Goal: Information Seeking & Learning: Learn about a topic

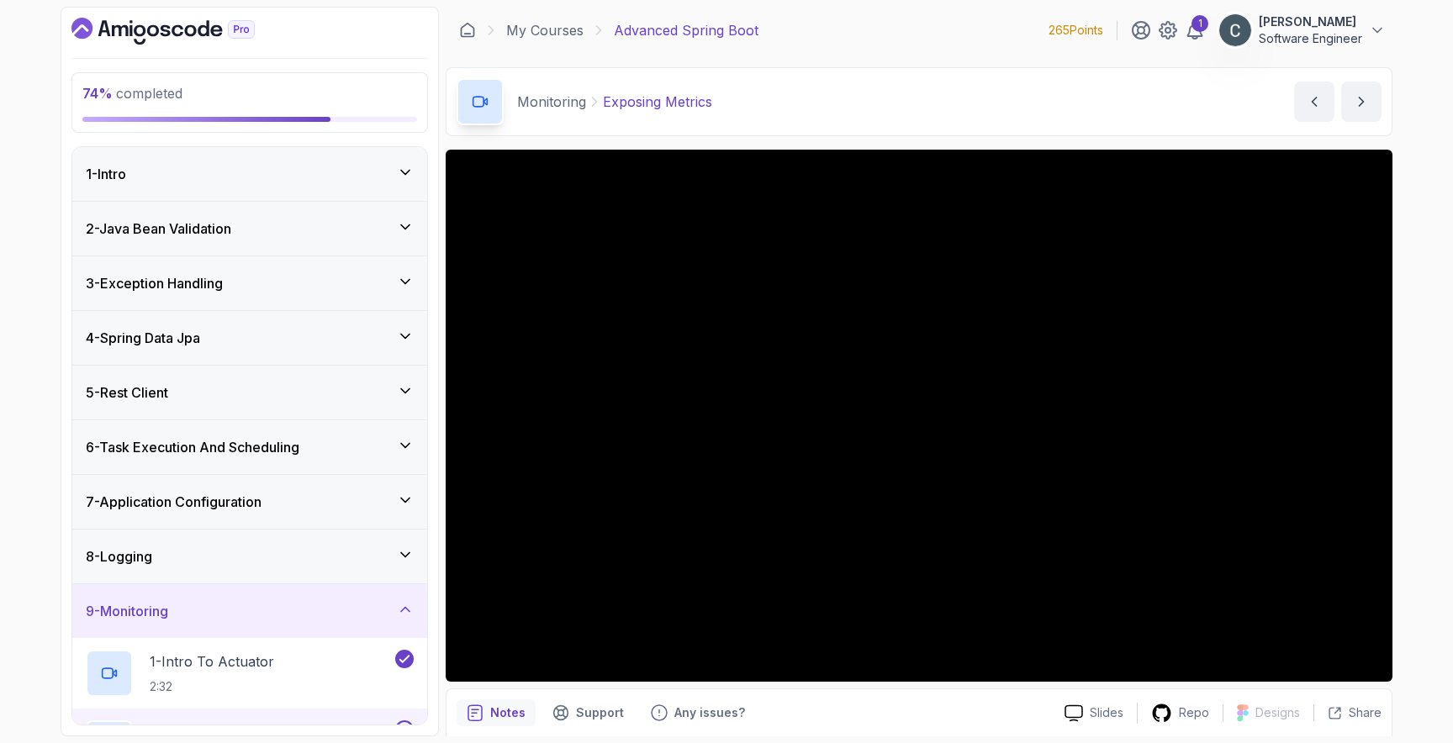
scroll to position [414, 0]
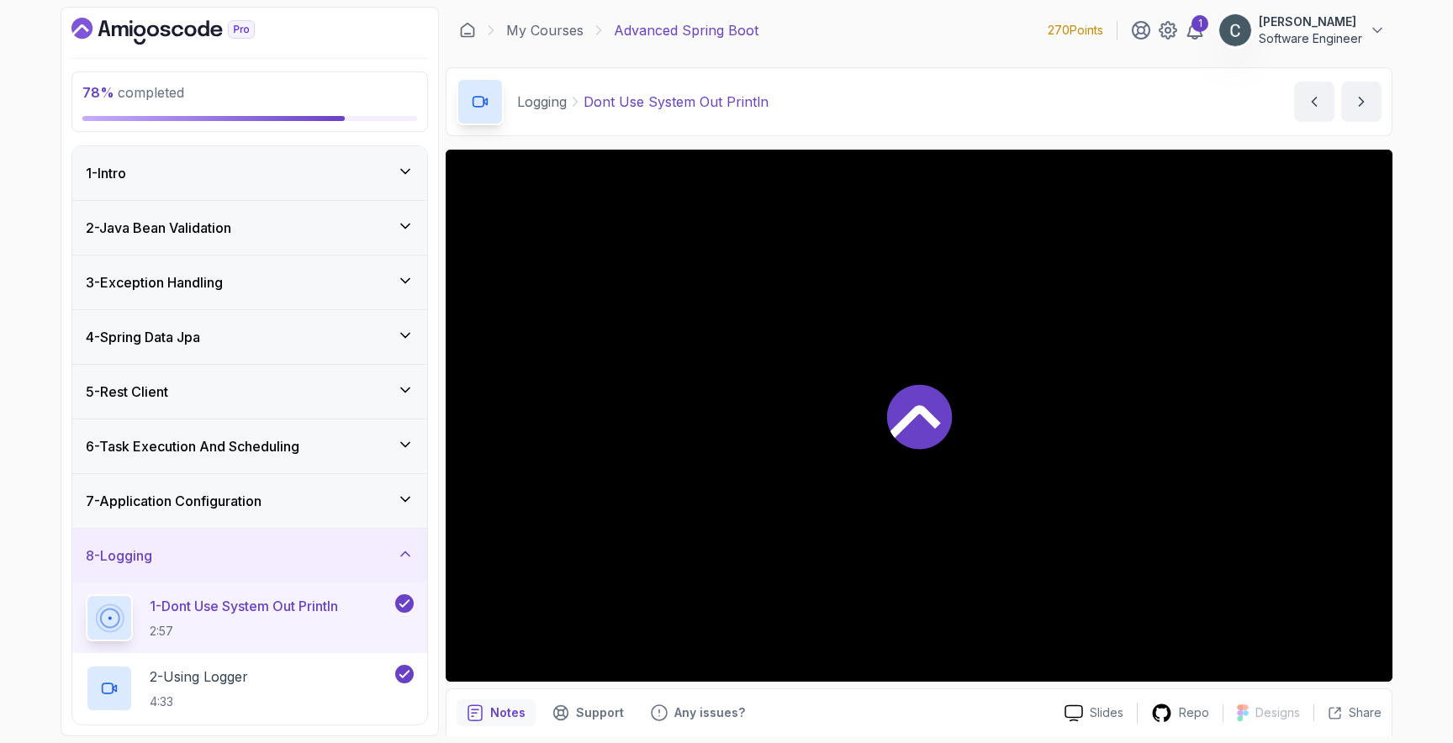
scroll to position [309, 0]
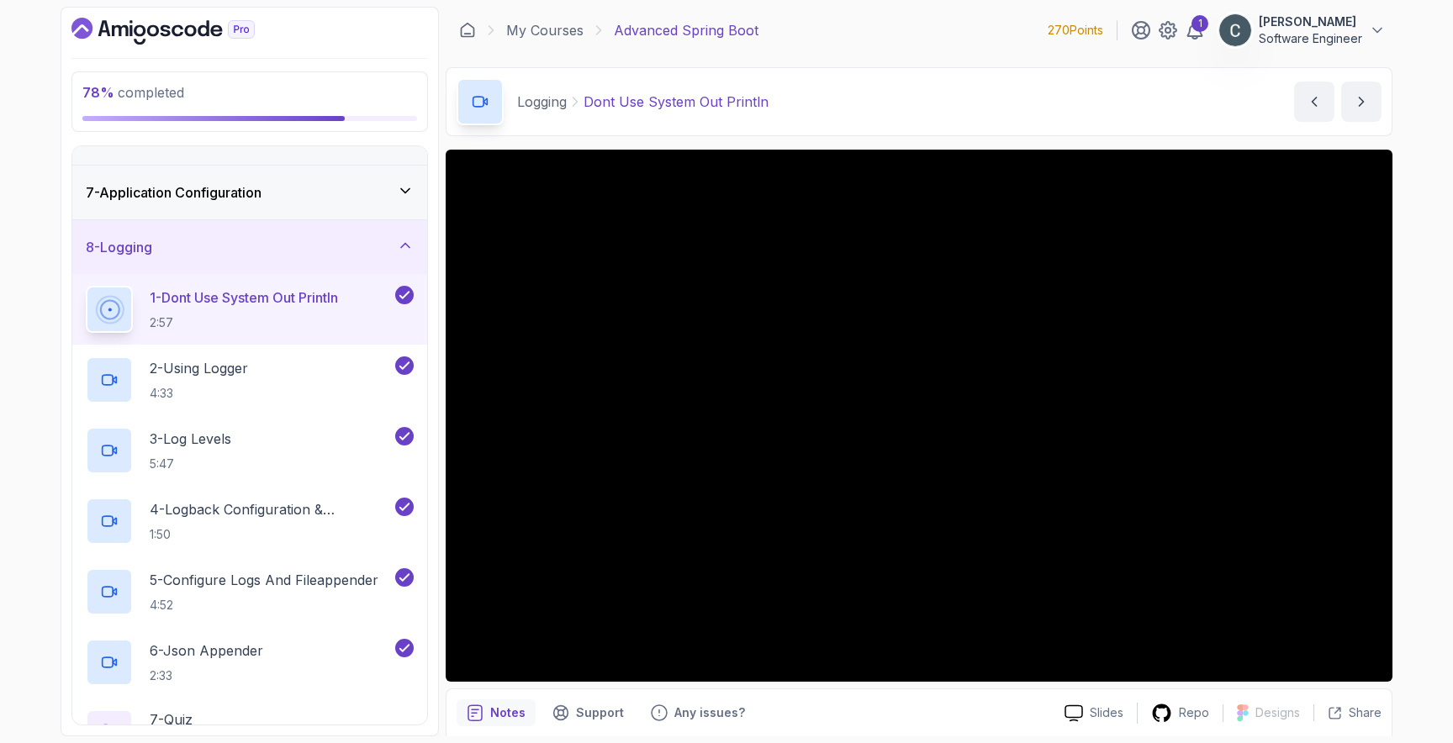
click at [369, 241] on div "8 - Logging" at bounding box center [250, 247] width 328 height 20
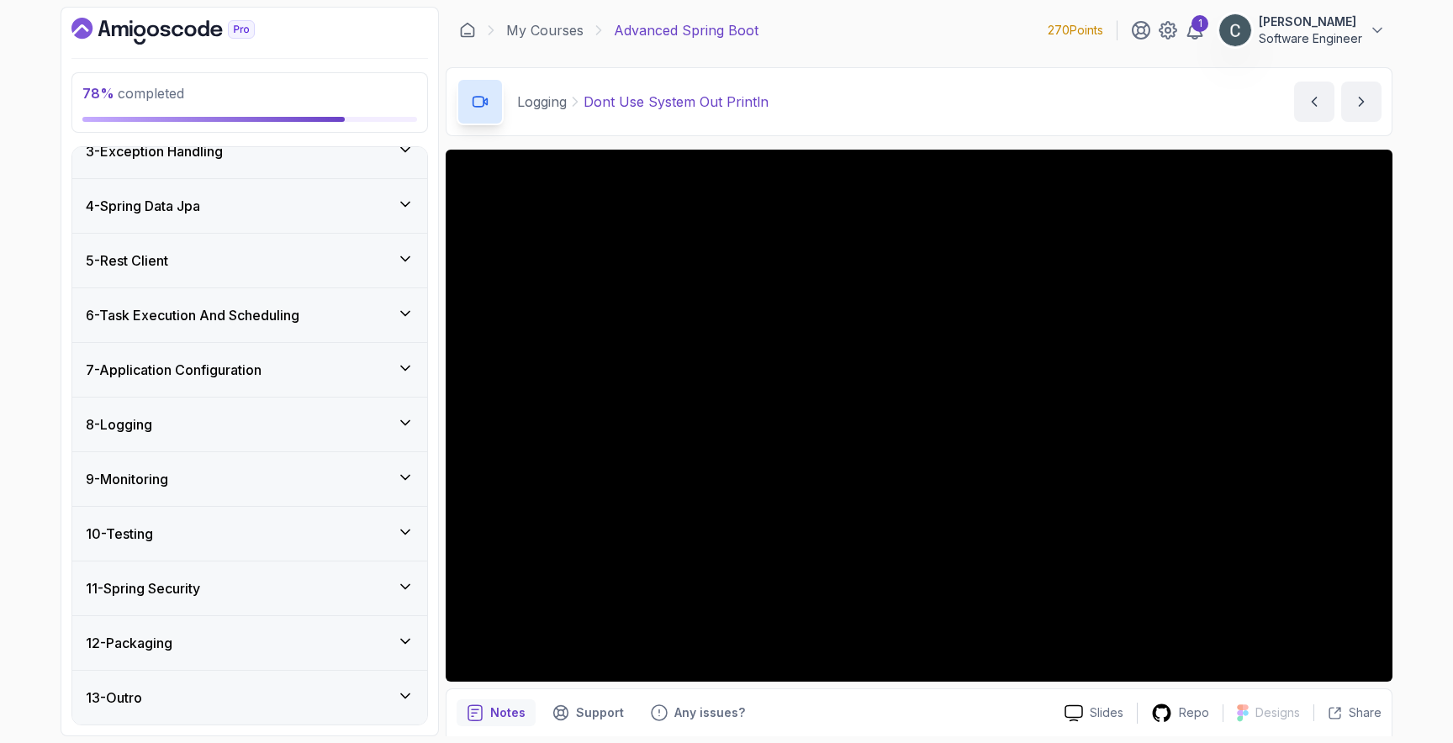
click at [276, 528] on div "10 - Testing" at bounding box center [250, 534] width 328 height 20
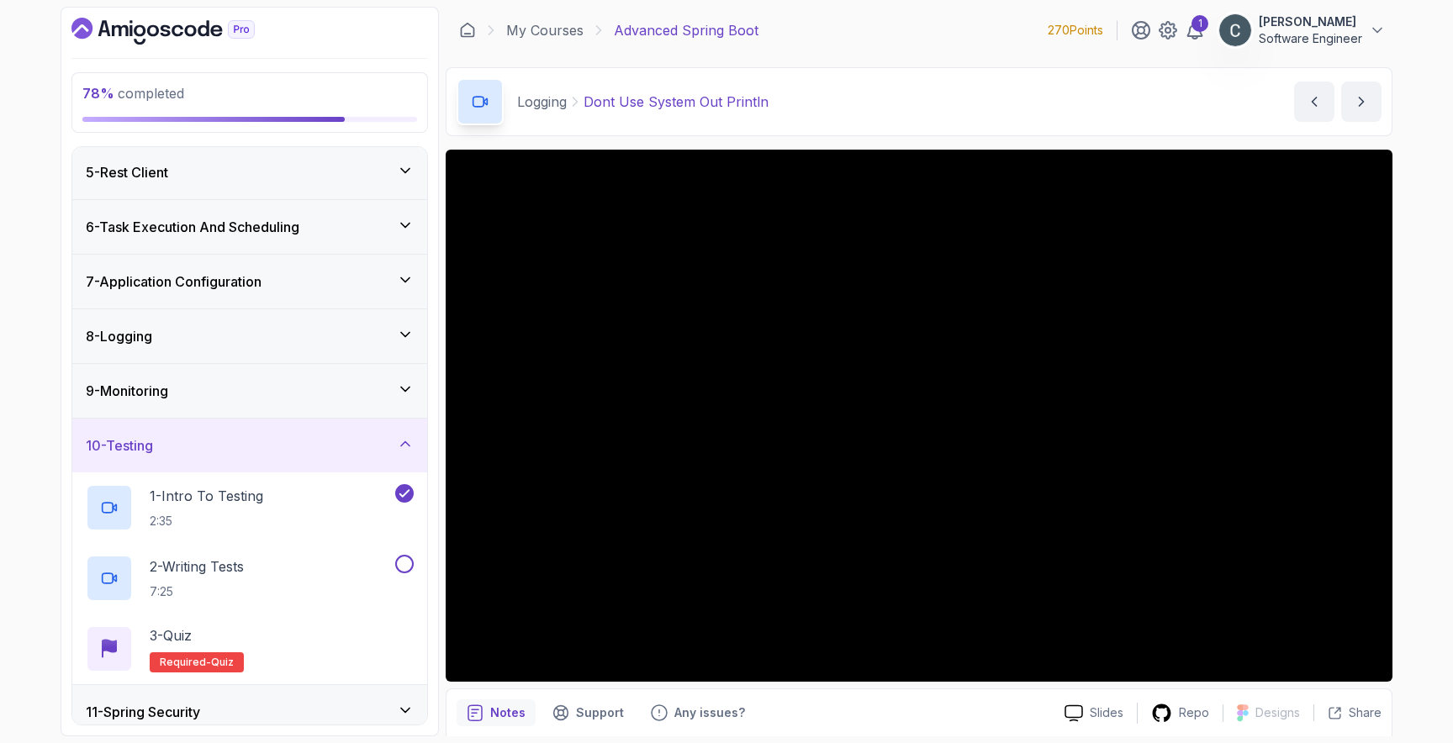
scroll to position [343, 0]
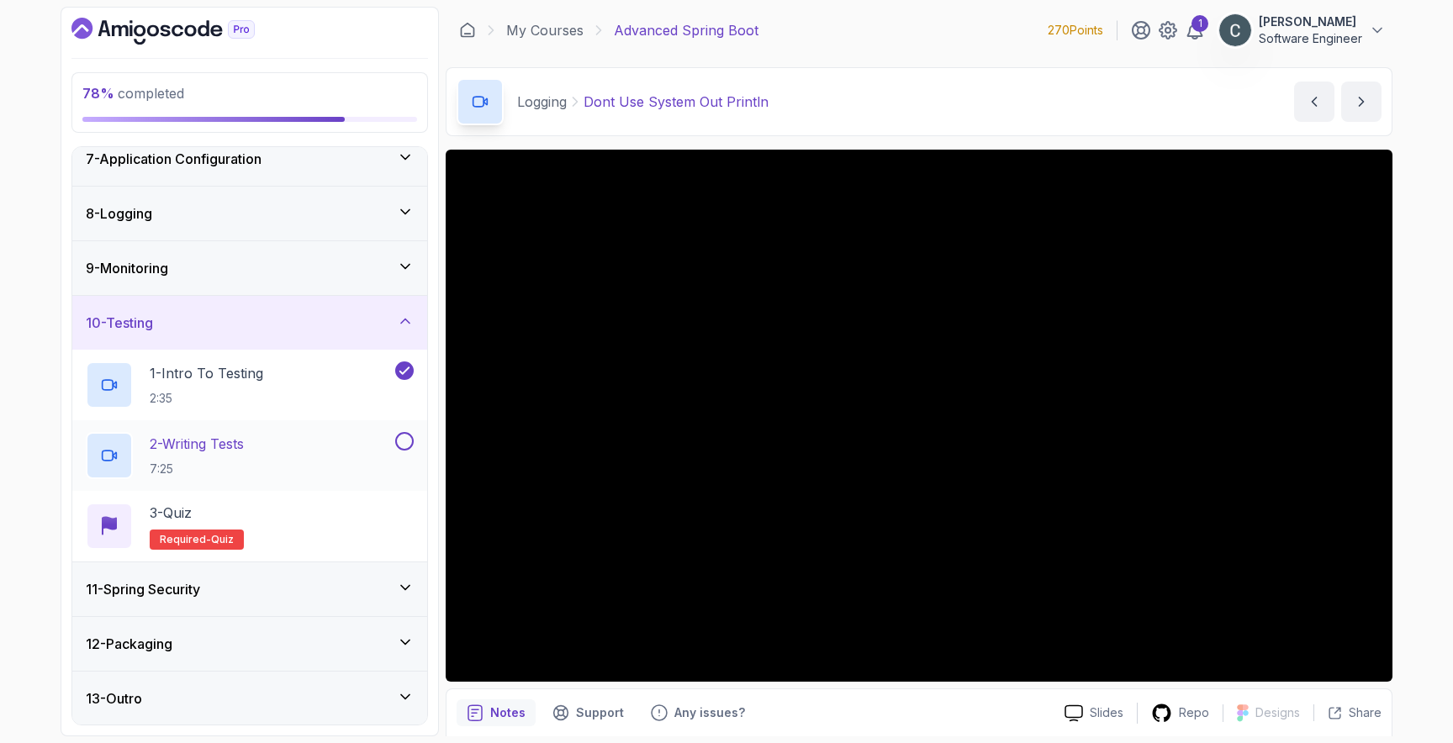
click at [260, 452] on div "2 - Writing Tests 7:25" at bounding box center [239, 455] width 306 height 47
click at [388, 584] on div "11 - Spring Security" at bounding box center [250, 589] width 328 height 20
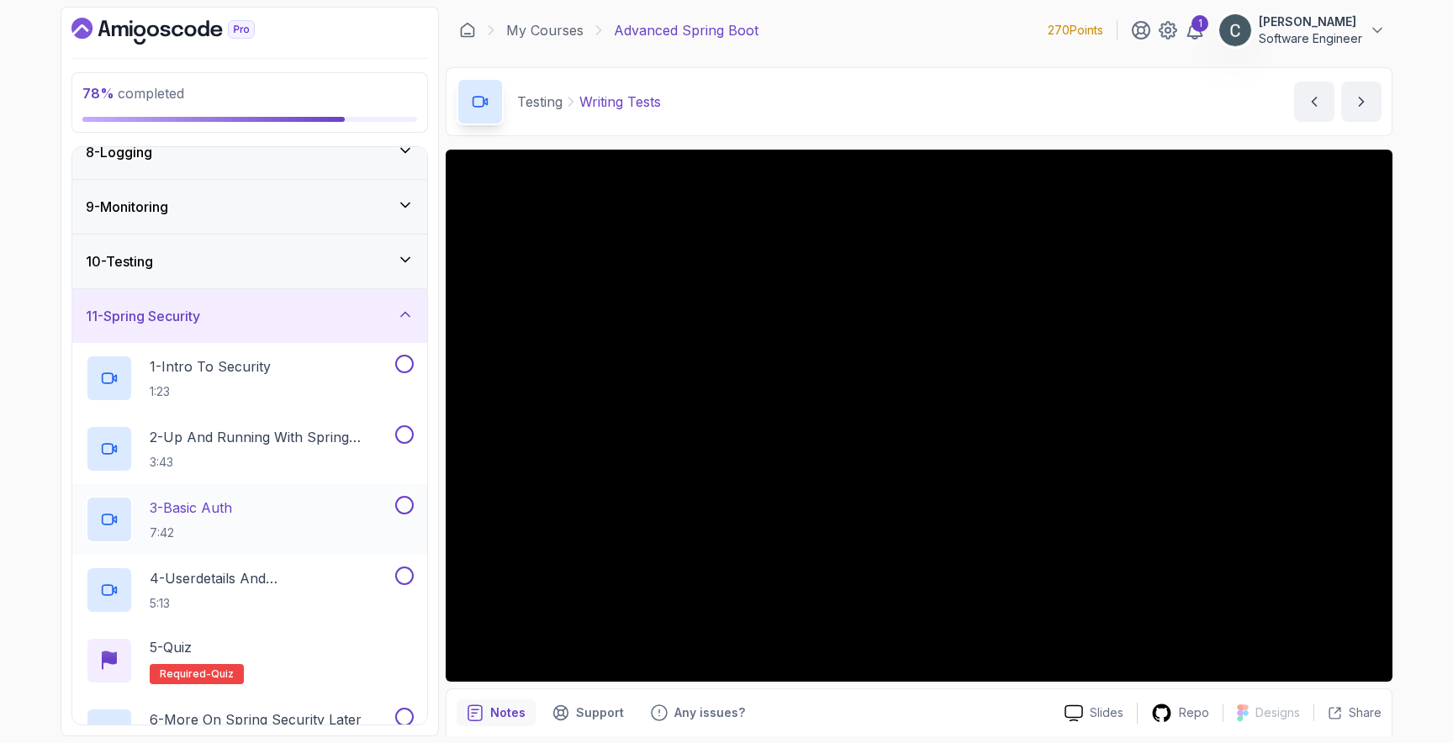
scroll to position [494, 0]
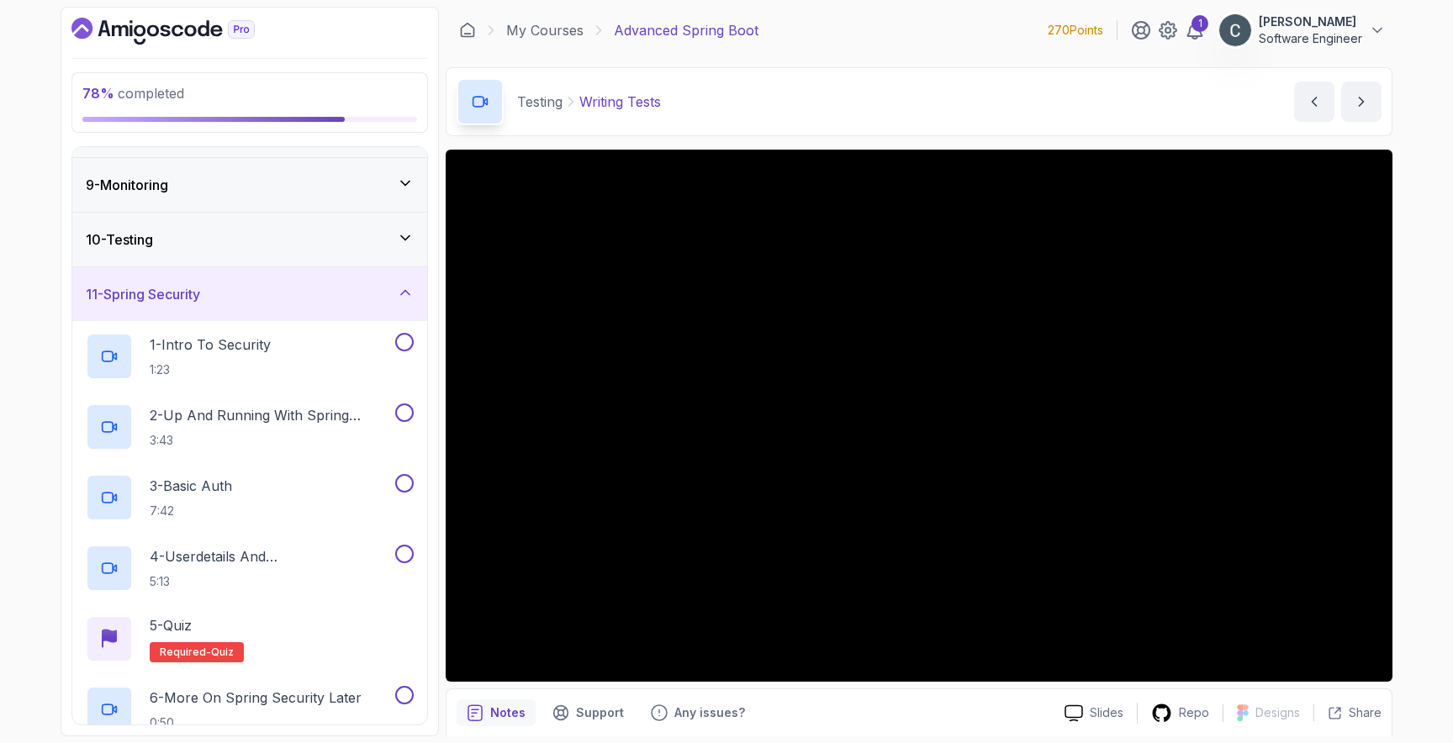
click at [378, 237] on div "10 - Testing" at bounding box center [250, 240] width 328 height 20
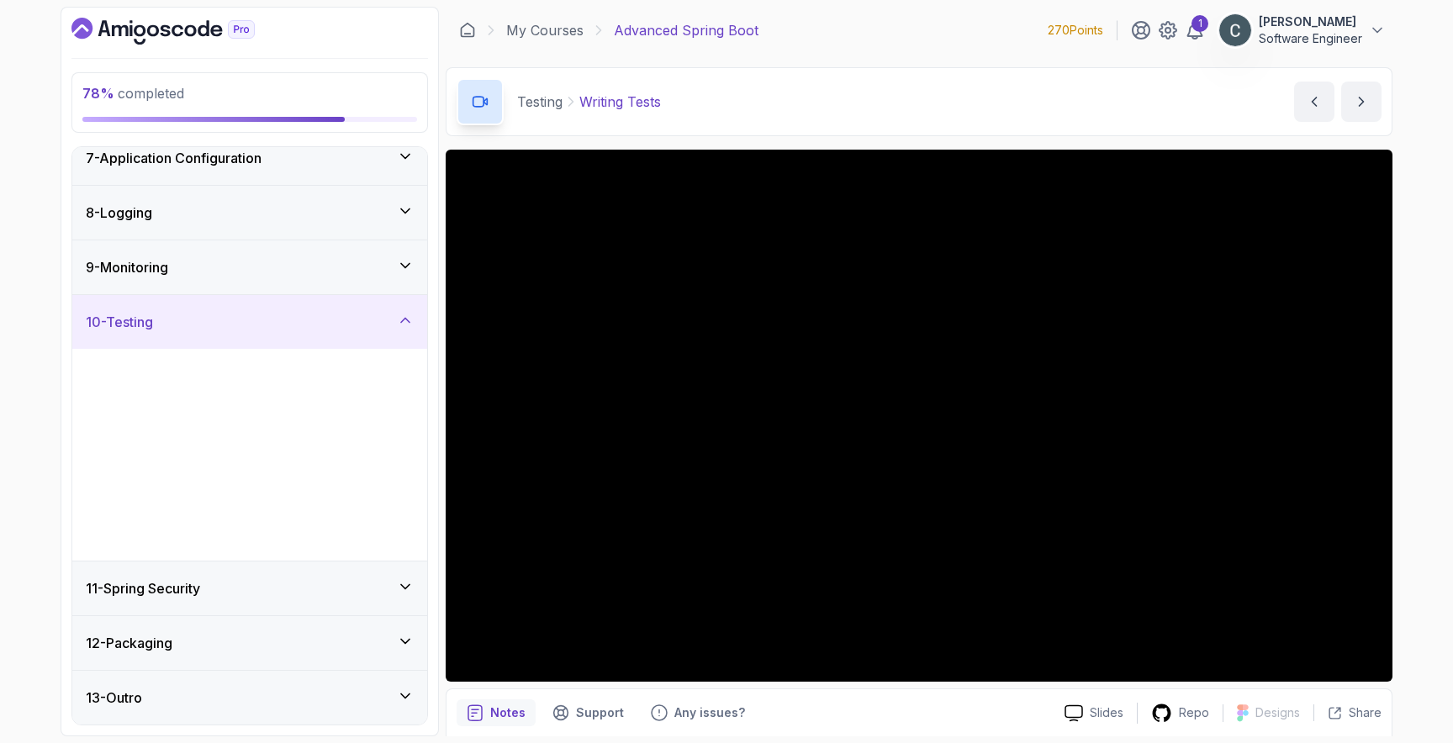
scroll to position [343, 0]
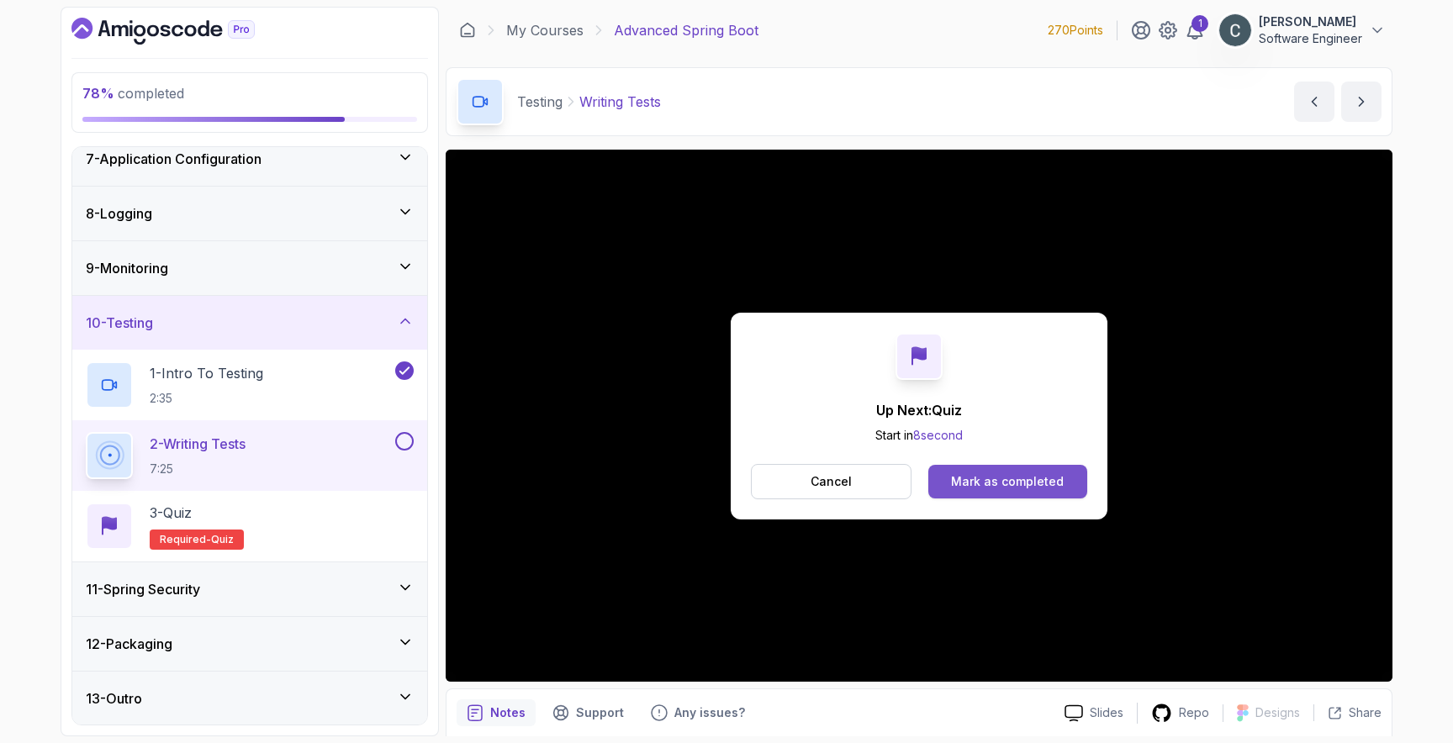
click at [1041, 488] on div "Mark as completed" at bounding box center [1007, 481] width 113 height 17
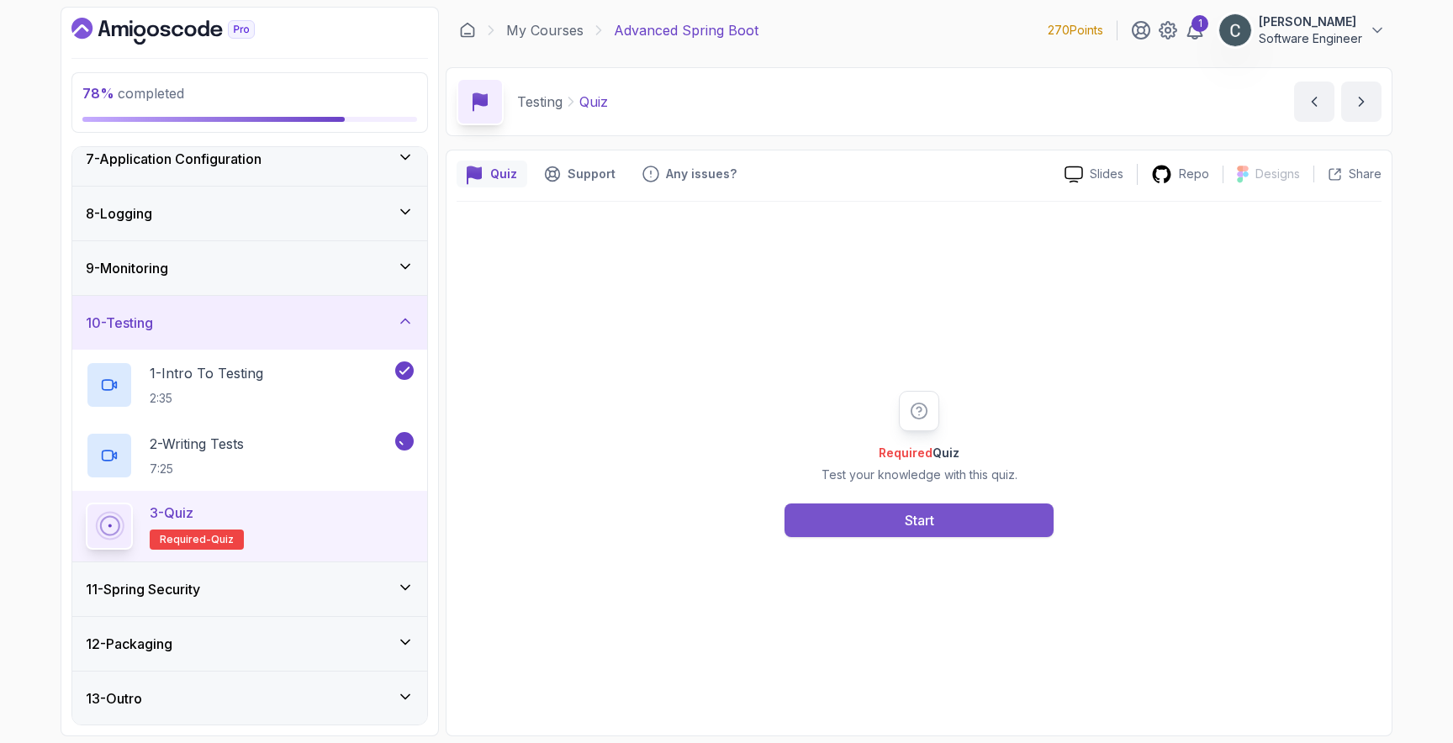
click at [869, 521] on button "Start" at bounding box center [919, 521] width 269 height 34
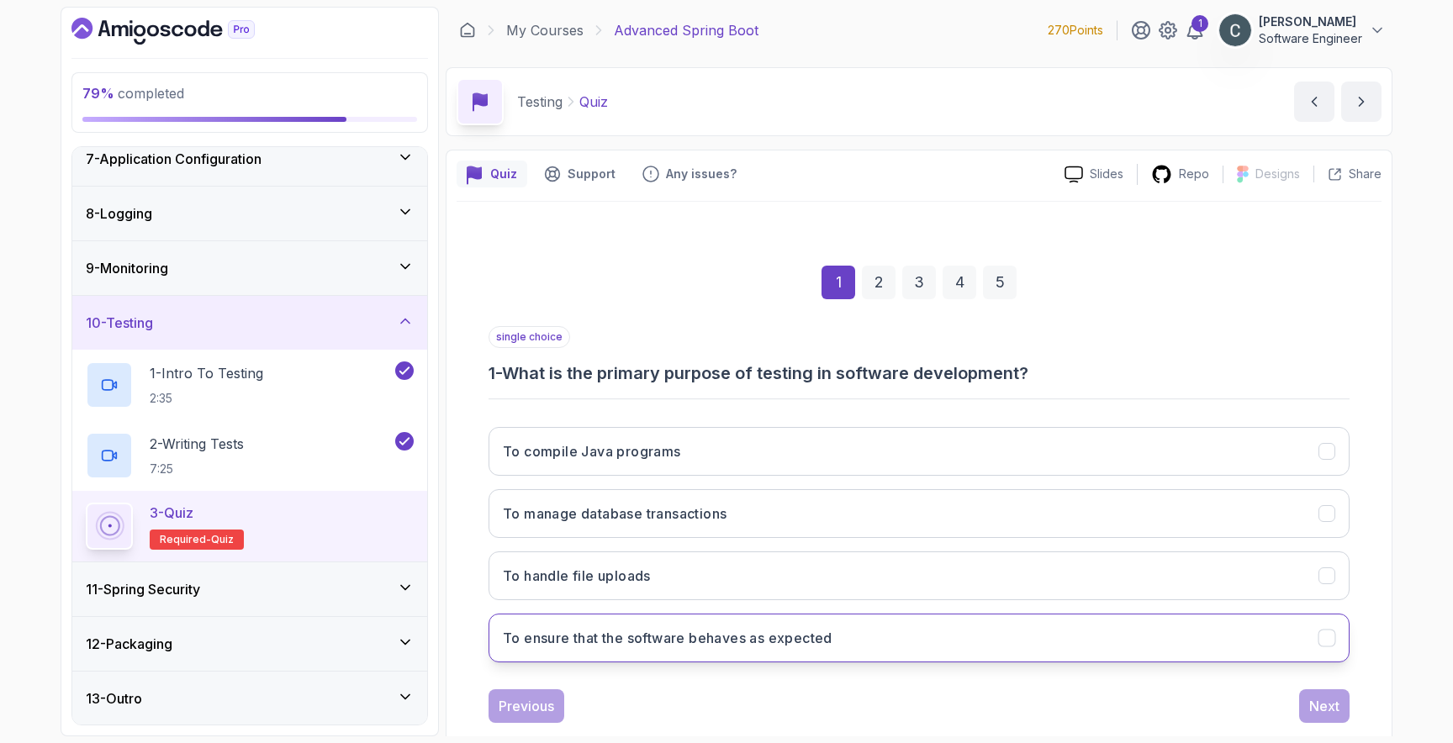
click at [727, 634] on h3 "To ensure that the software behaves as expected" at bounding box center [668, 638] width 330 height 20
click at [1314, 706] on div "Next" at bounding box center [1324, 706] width 30 height 20
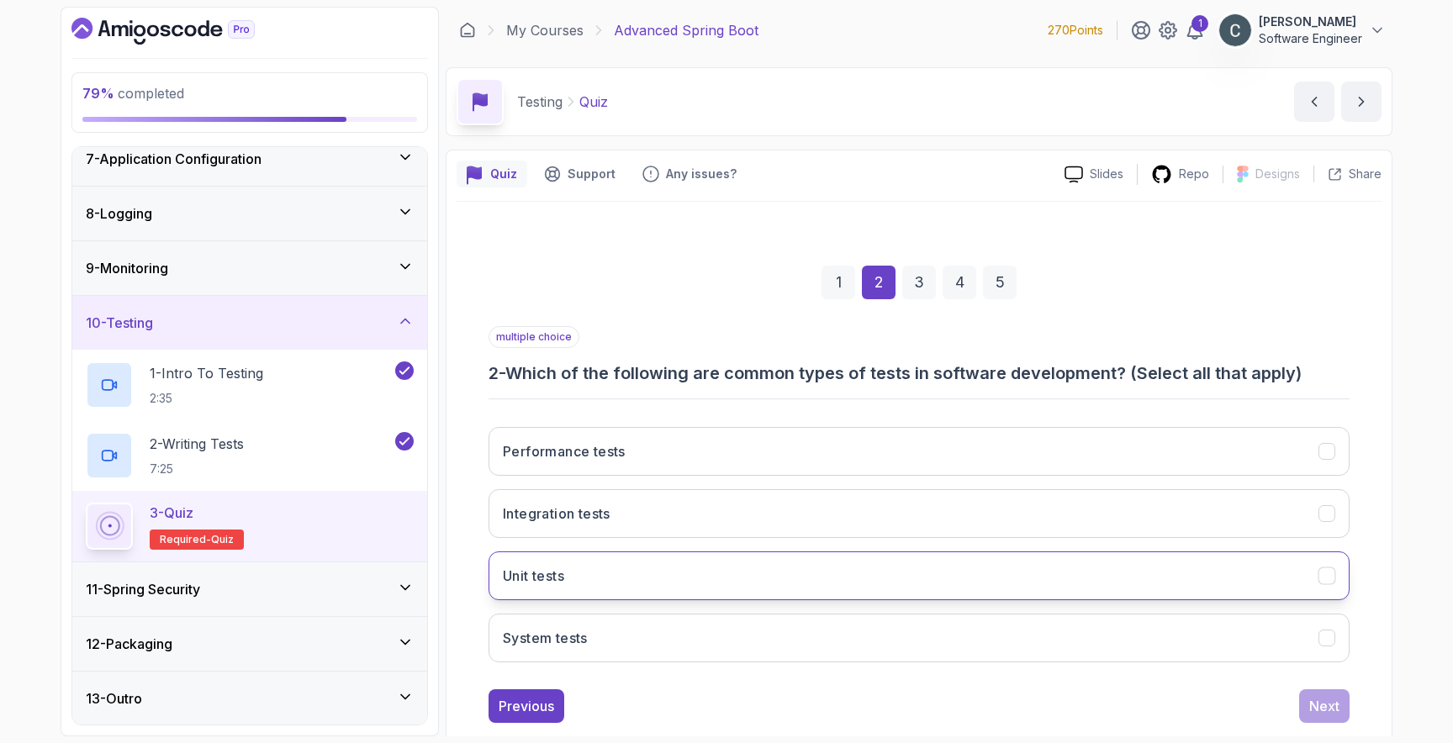
click at [595, 573] on button "Unit tests" at bounding box center [919, 576] width 861 height 49
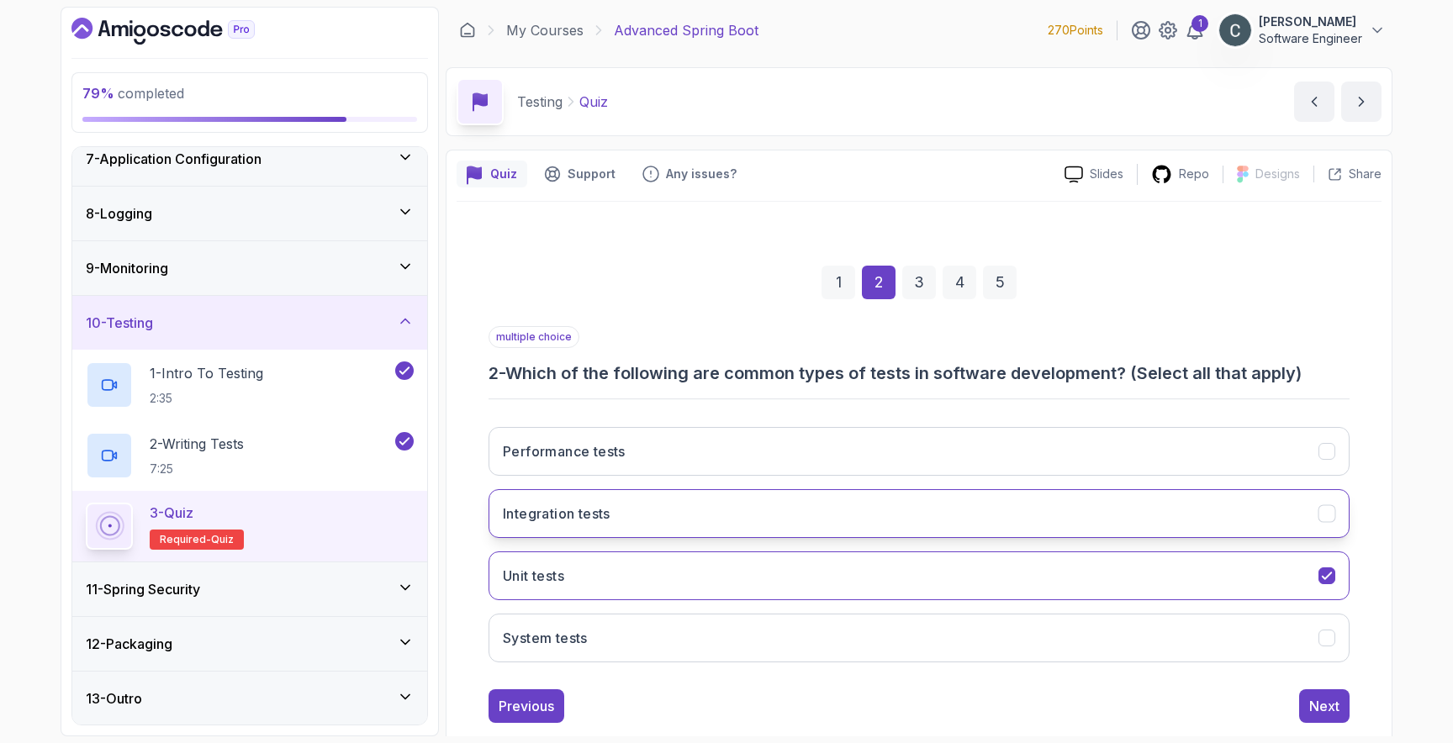
click at [623, 530] on button "Integration tests" at bounding box center [919, 513] width 861 height 49
click at [1314, 701] on div "Next" at bounding box center [1324, 706] width 30 height 20
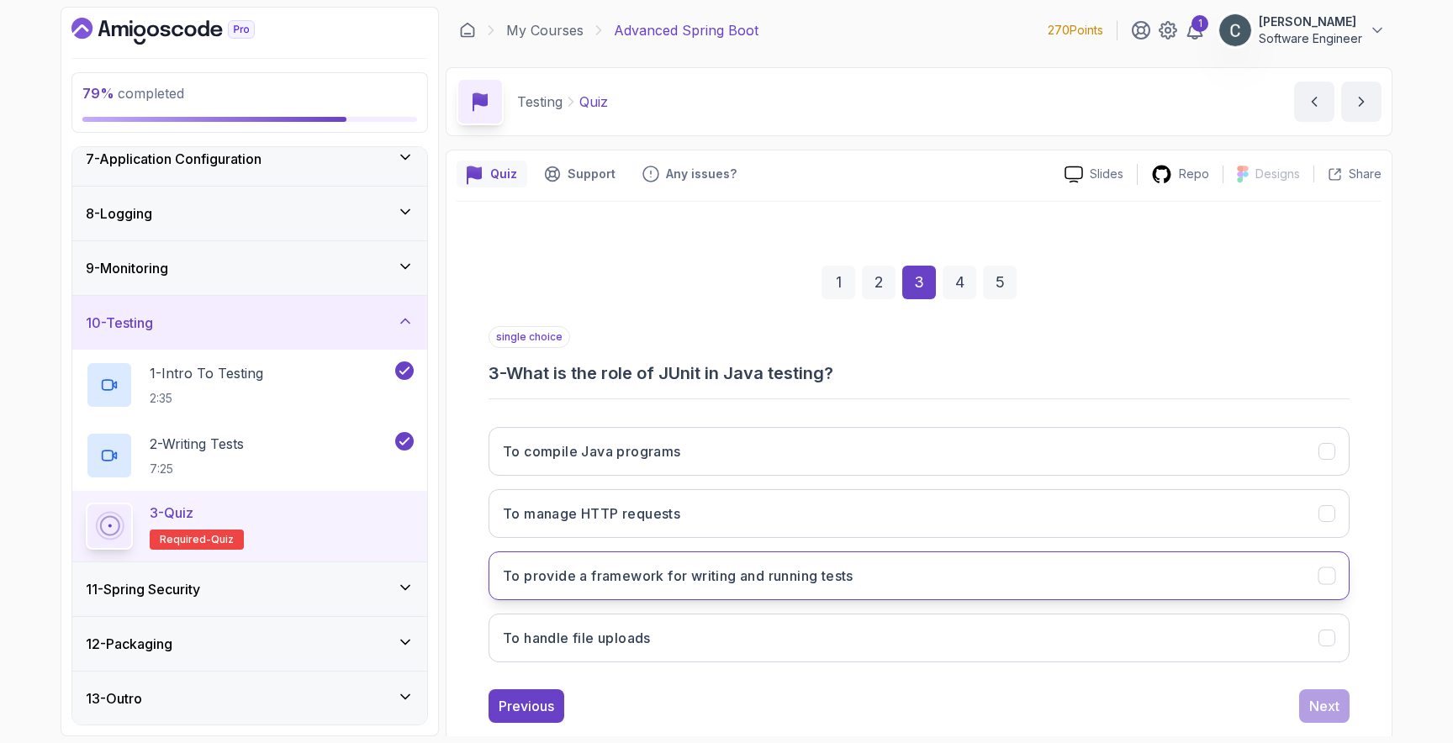
click at [783, 581] on h3 "To provide a framework for writing and running tests" at bounding box center [678, 576] width 351 height 20
click at [1329, 694] on button "Next" at bounding box center [1324, 707] width 50 height 34
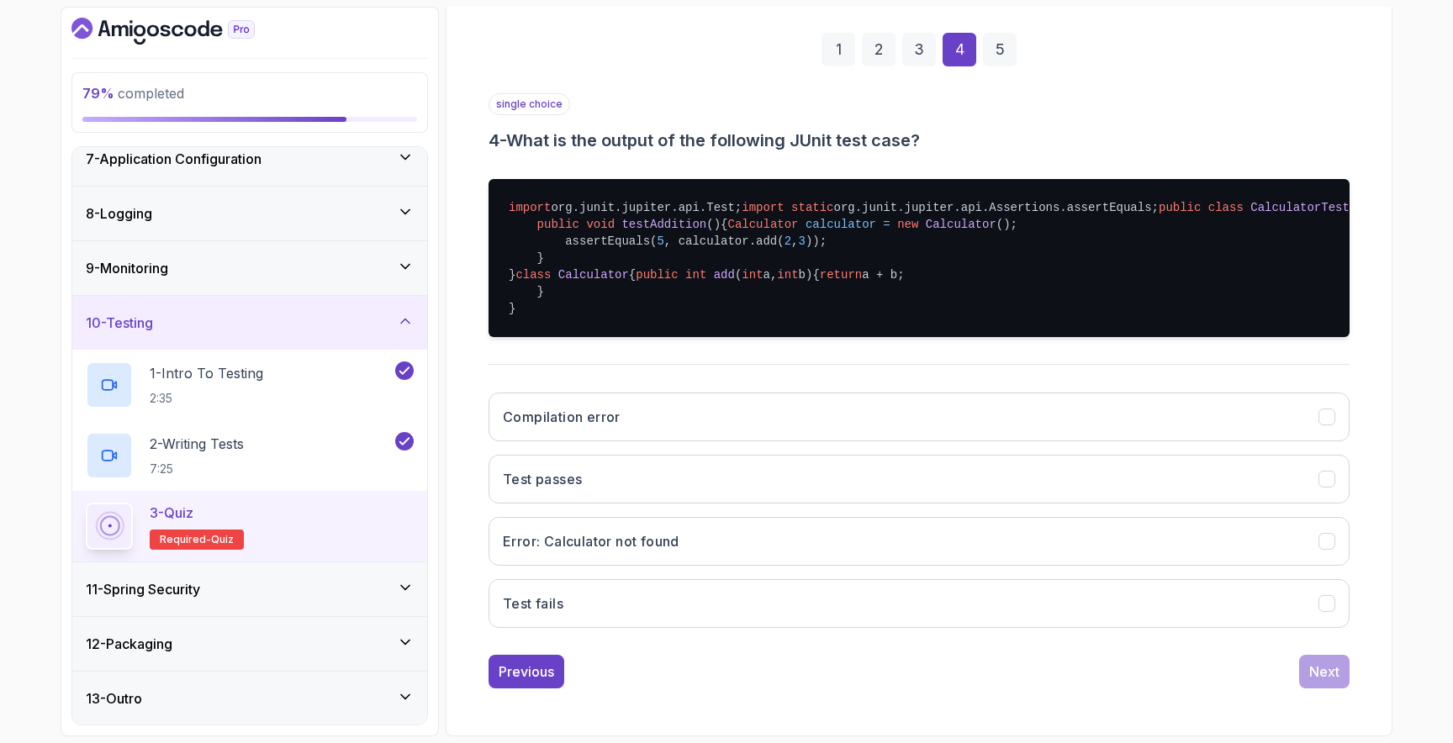
scroll to position [378, 0]
click at [632, 501] on button "Test passes" at bounding box center [919, 479] width 861 height 49
click at [1323, 682] on div "Next" at bounding box center [1324, 672] width 30 height 20
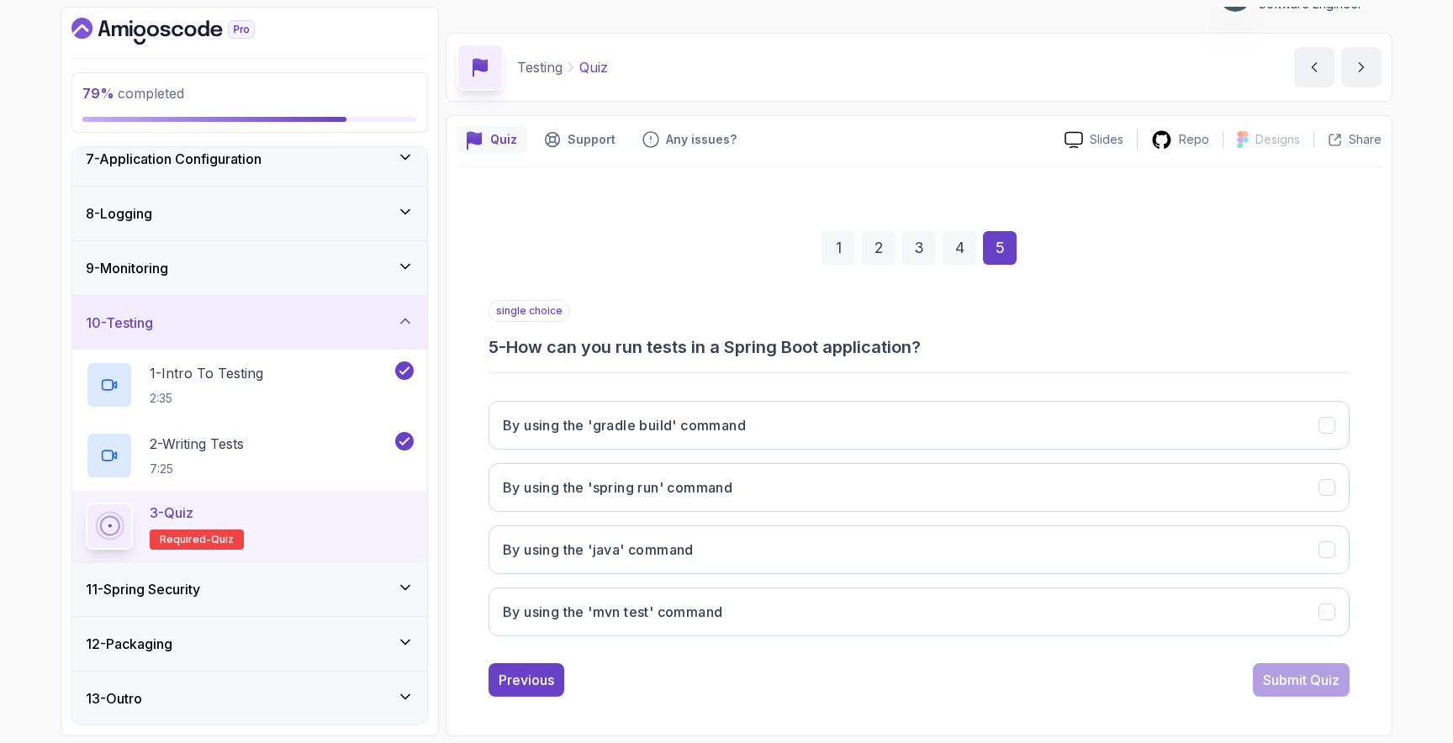
scroll to position [34, 0]
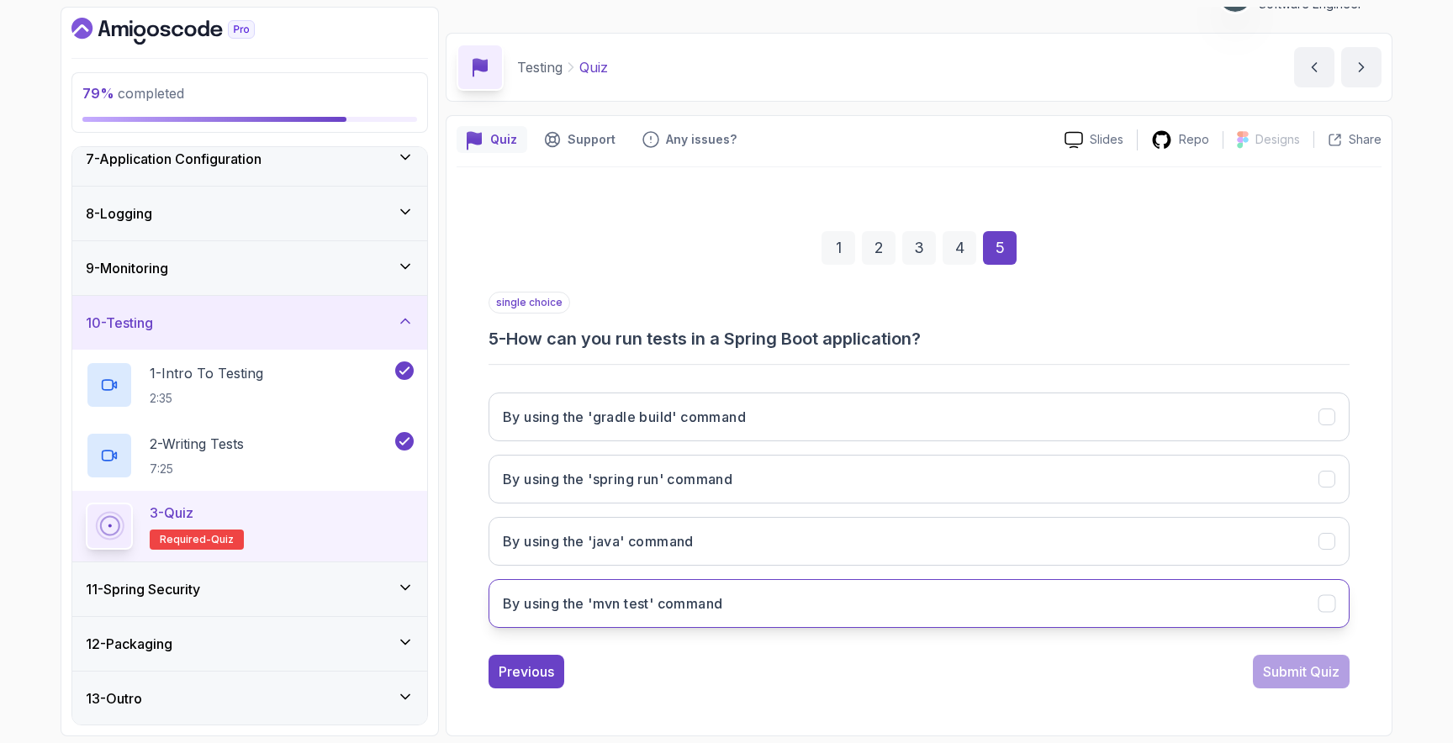
click at [719, 601] on h3 "By using the 'mvn test' command" at bounding box center [612, 604] width 219 height 20
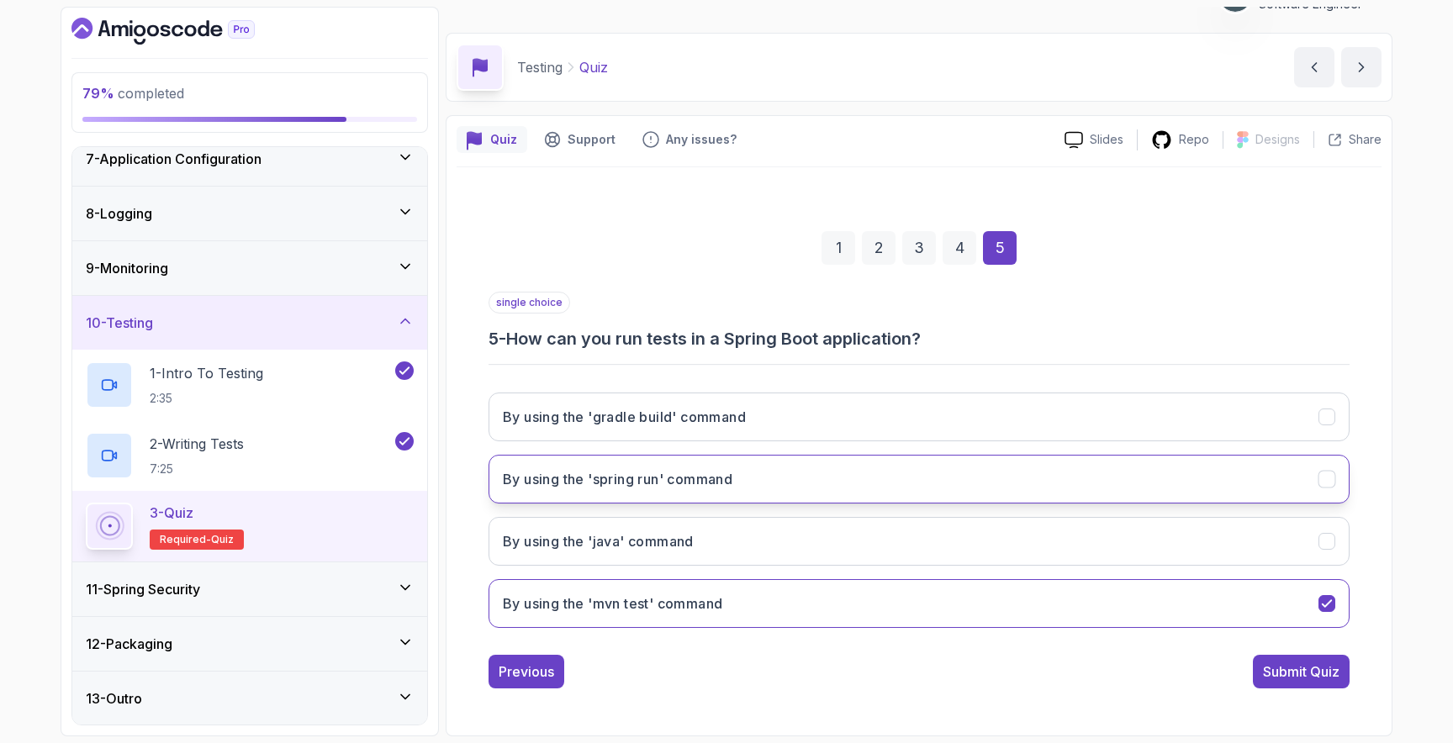
click at [756, 490] on button "By using the 'spring run' command" at bounding box center [919, 479] width 861 height 49
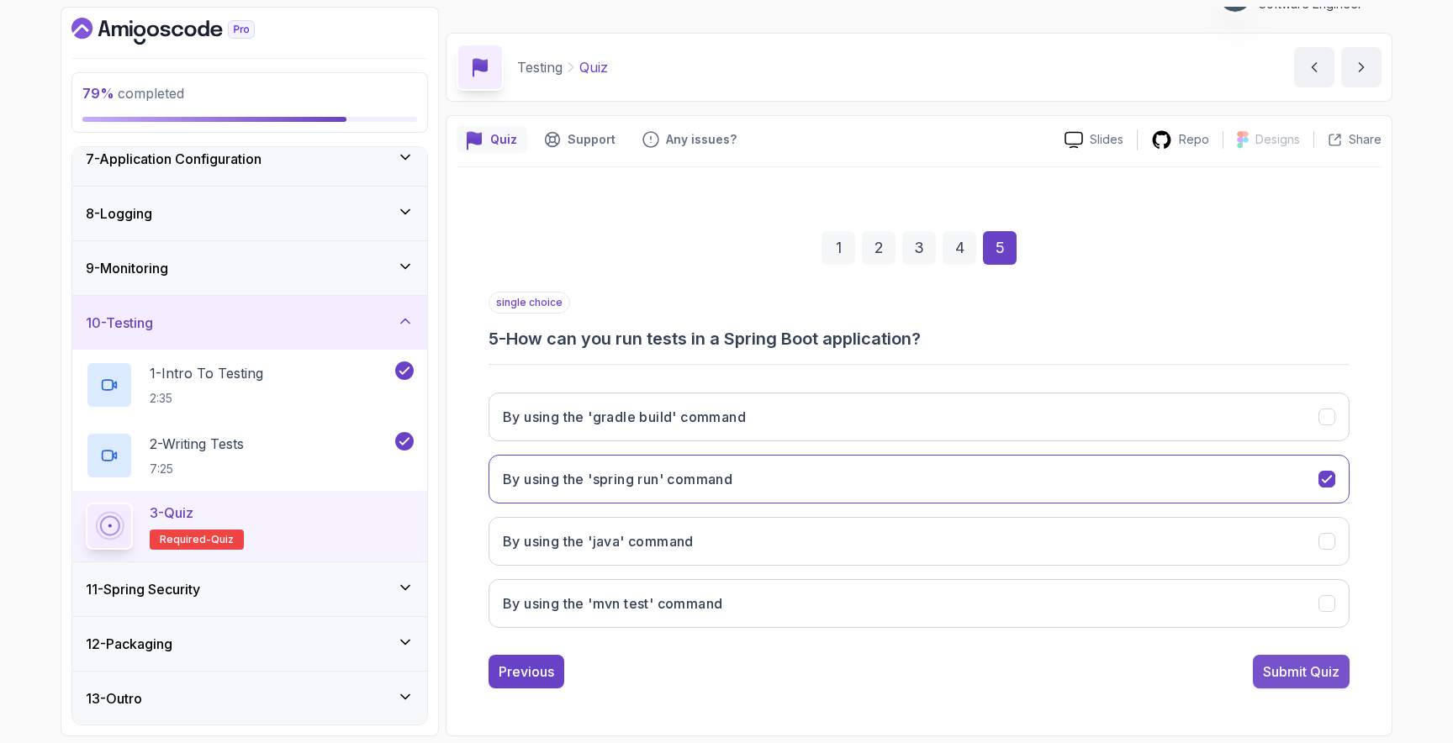
click at [1298, 671] on div "Submit Quiz" at bounding box center [1301, 672] width 77 height 20
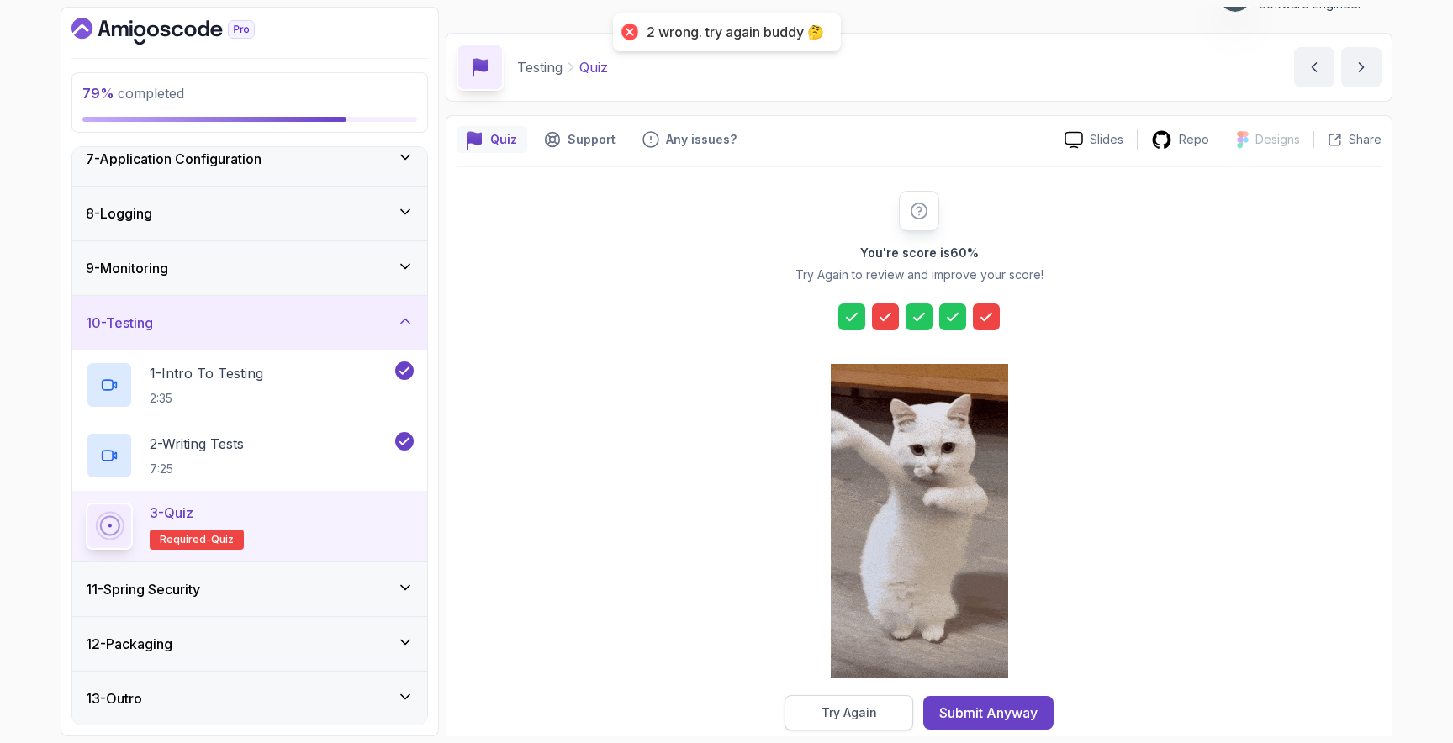
click at [864, 713] on div "Try Again" at bounding box center [850, 713] width 56 height 17
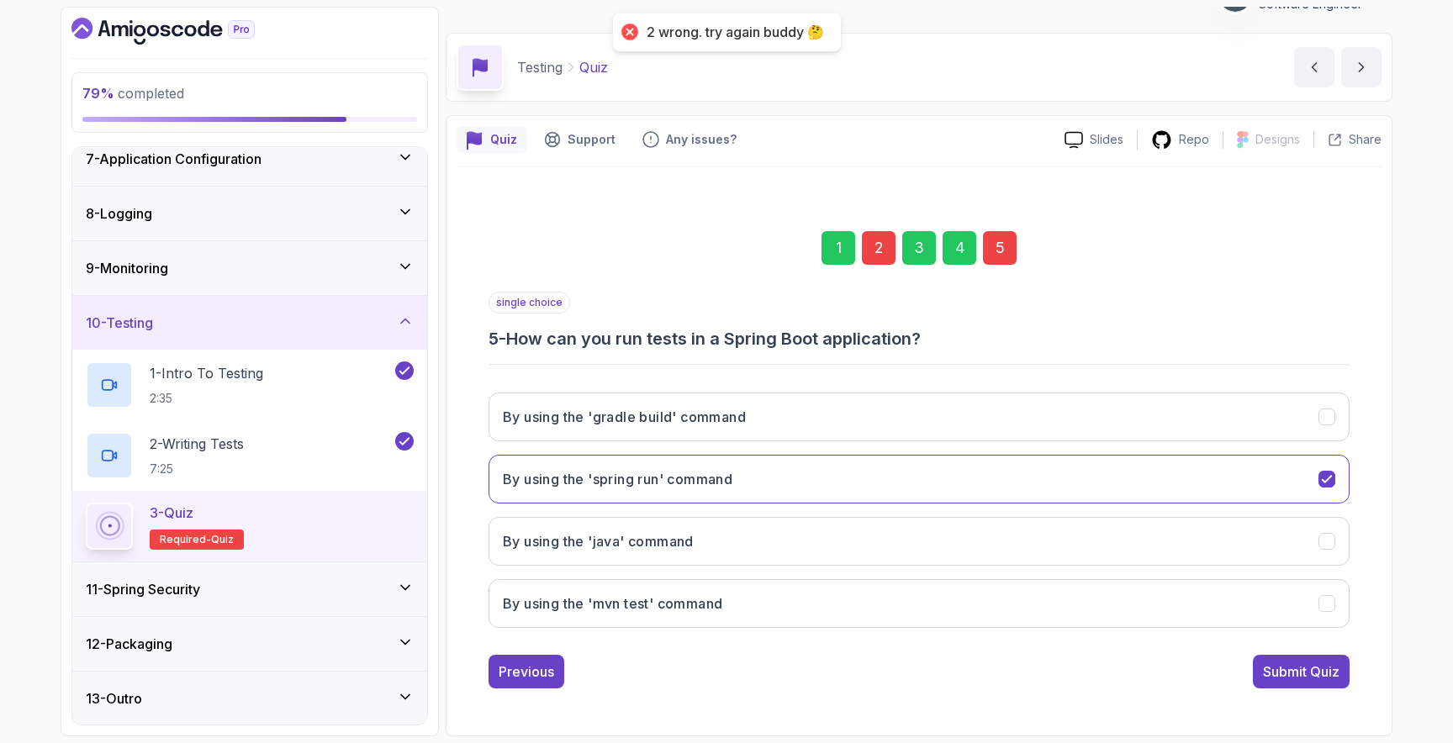
click at [880, 251] on div "2" at bounding box center [879, 248] width 34 height 34
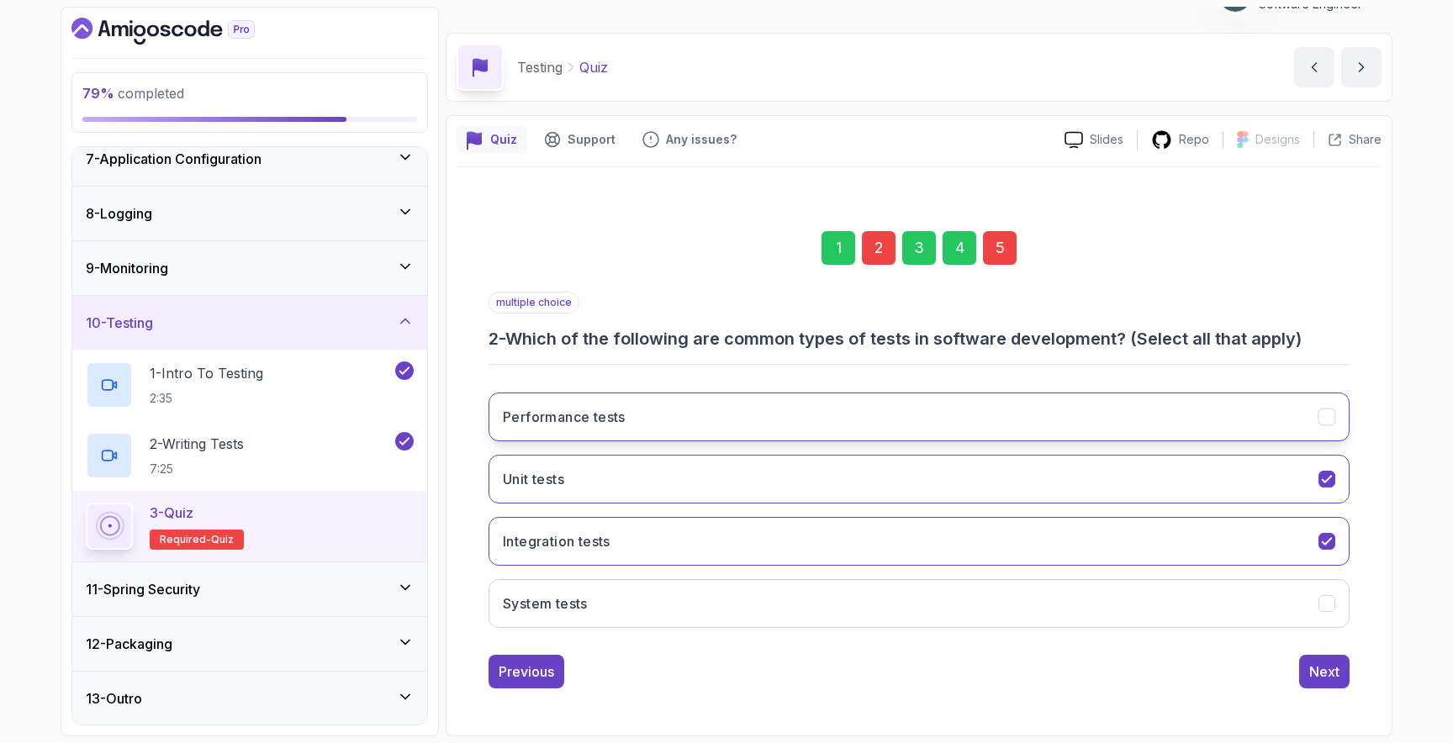
click at [1282, 430] on button "Performance tests" at bounding box center [919, 417] width 861 height 49
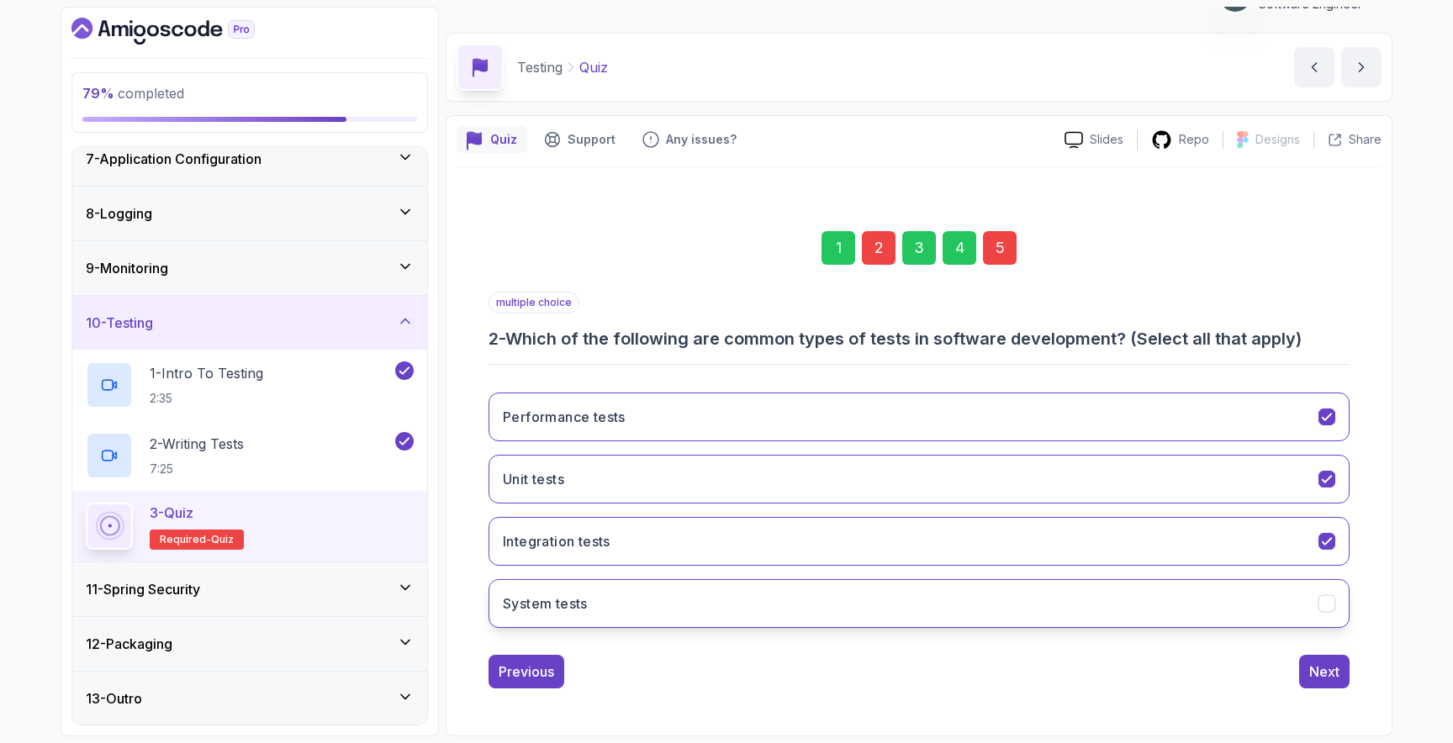
click at [1284, 611] on button "System tests" at bounding box center [919, 603] width 861 height 49
click at [1002, 251] on div "5" at bounding box center [1000, 248] width 34 height 34
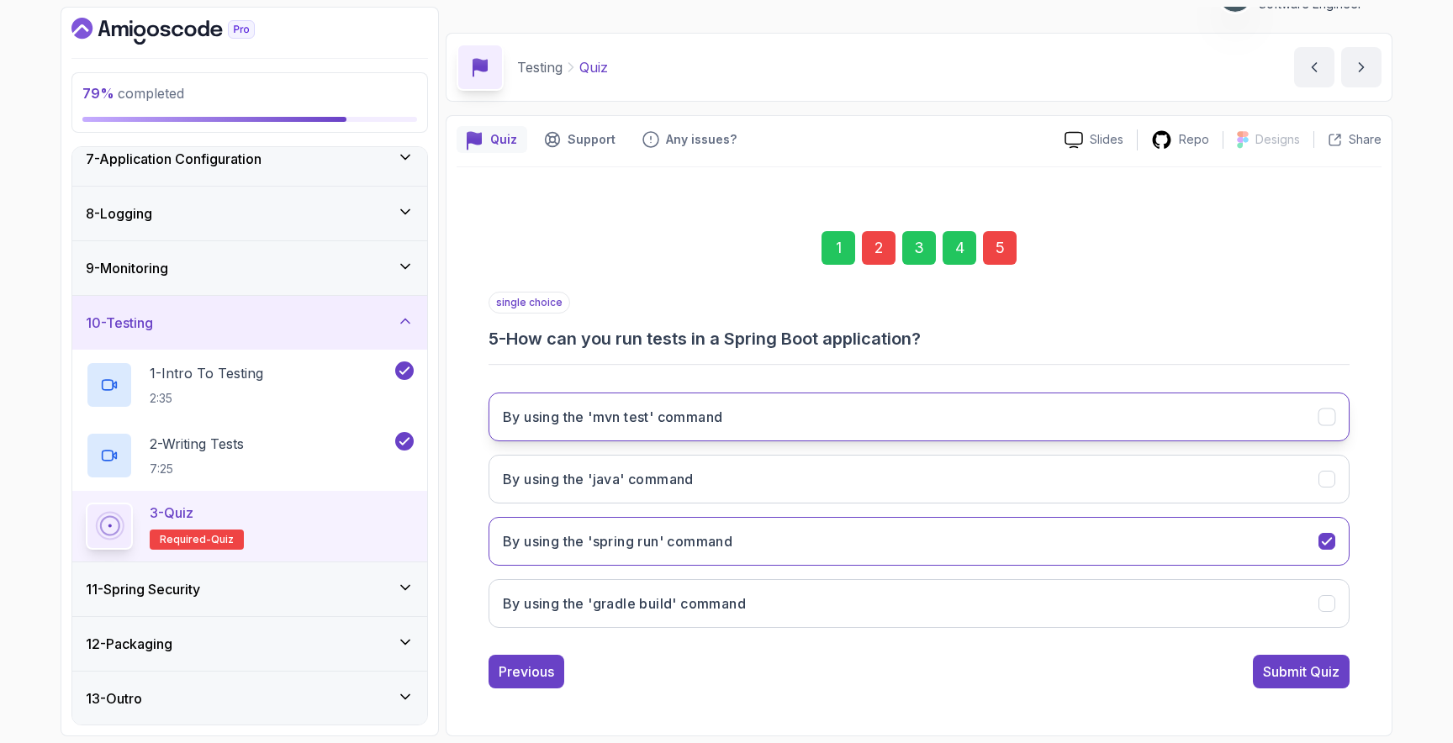
click at [895, 426] on button "By using the 'mvn test' command" at bounding box center [919, 417] width 861 height 49
click at [1303, 676] on div "Submit Quiz" at bounding box center [1301, 672] width 77 height 20
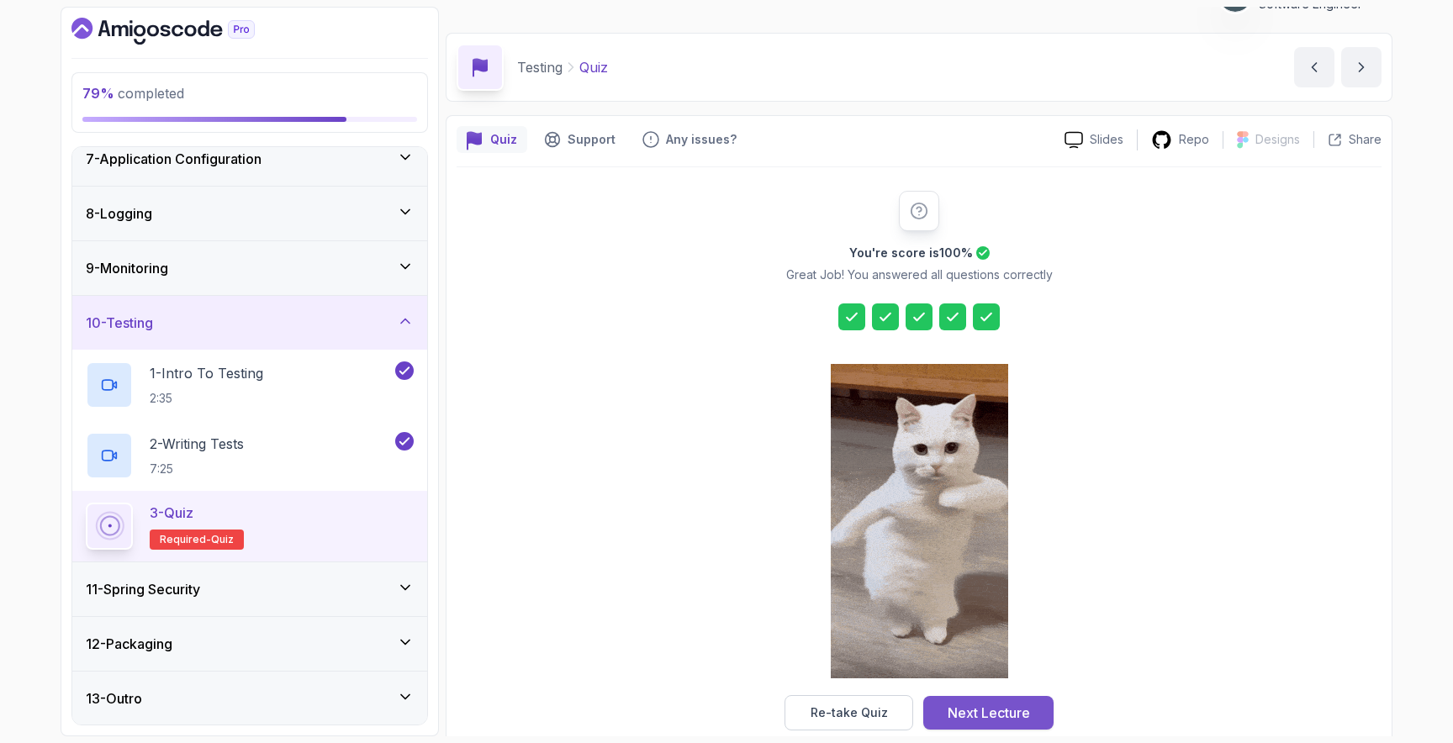
click at [993, 711] on div "Next Lecture" at bounding box center [989, 713] width 82 height 20
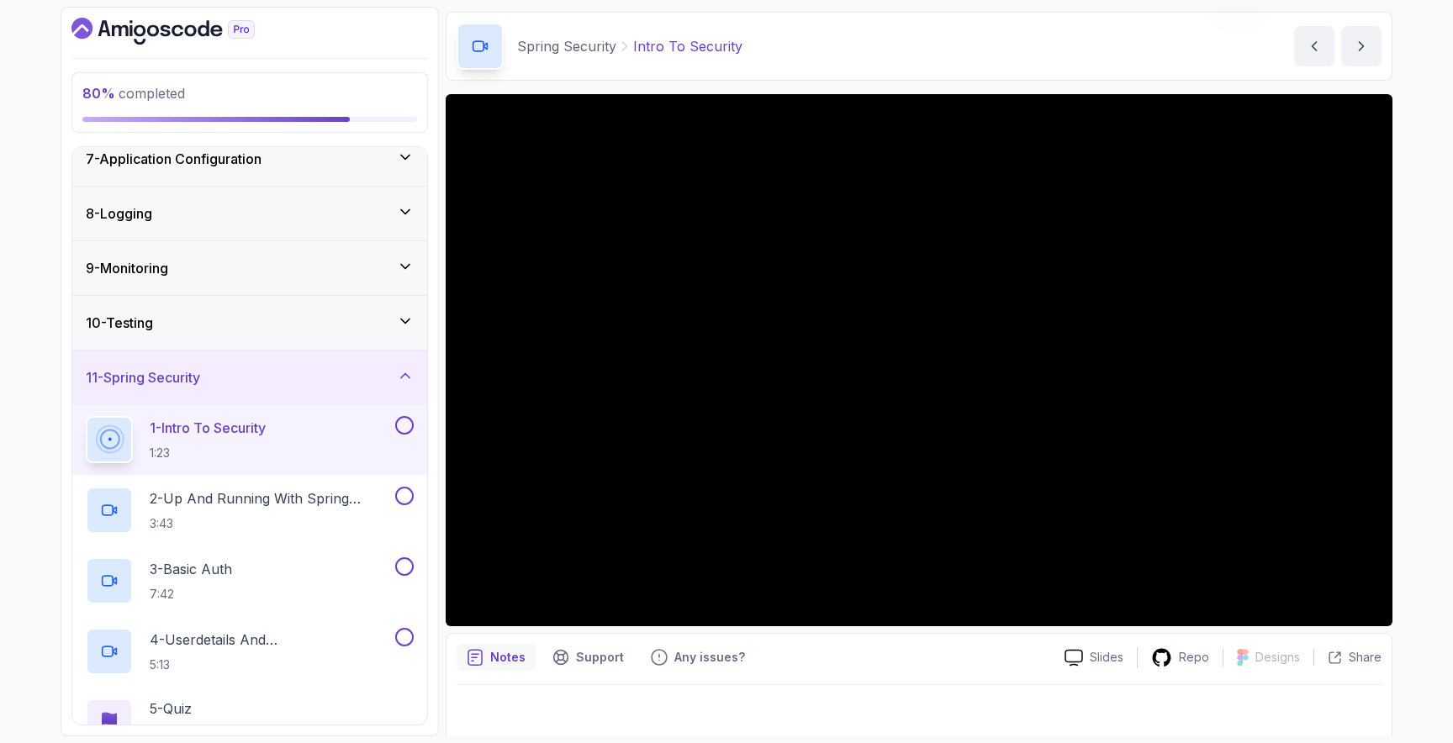
scroll to position [62, 0]
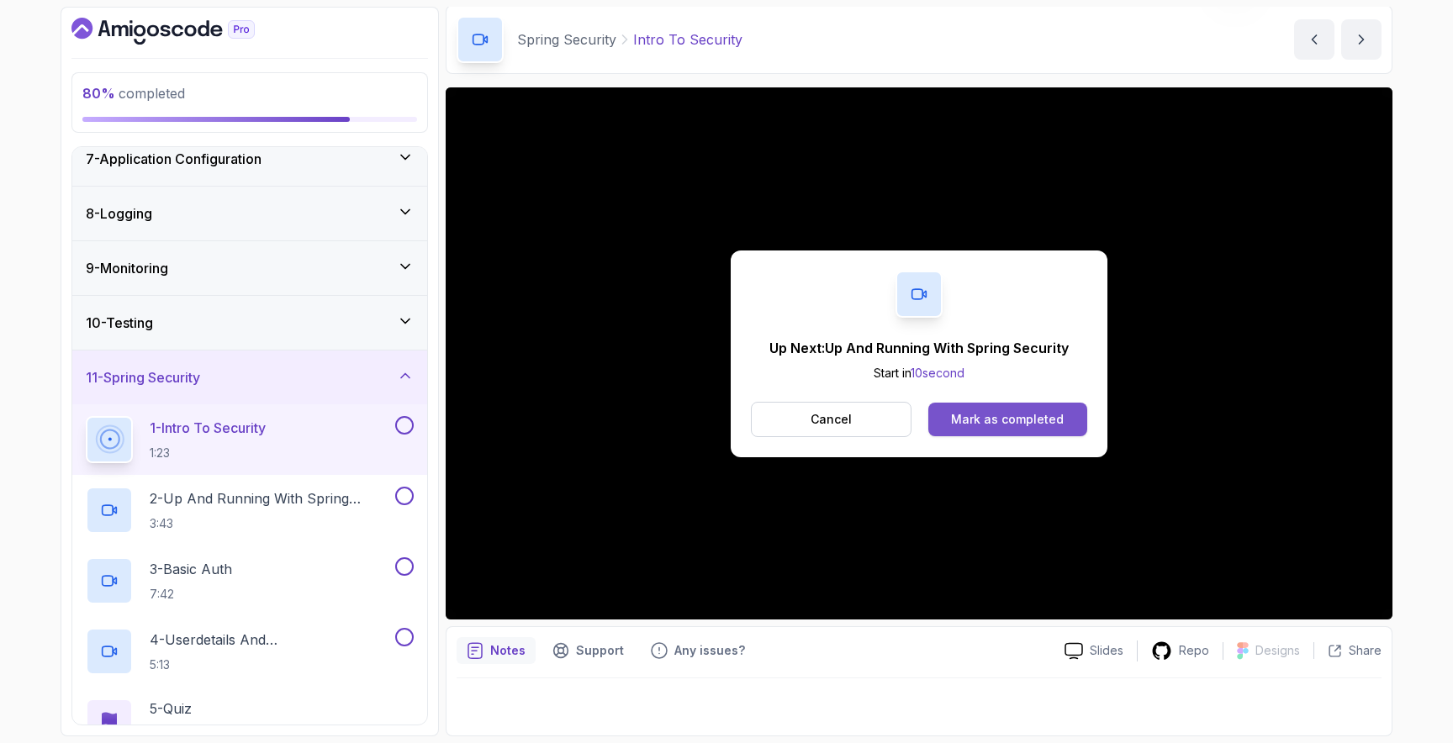
click at [1024, 419] on div "Mark as completed" at bounding box center [1007, 419] width 113 height 17
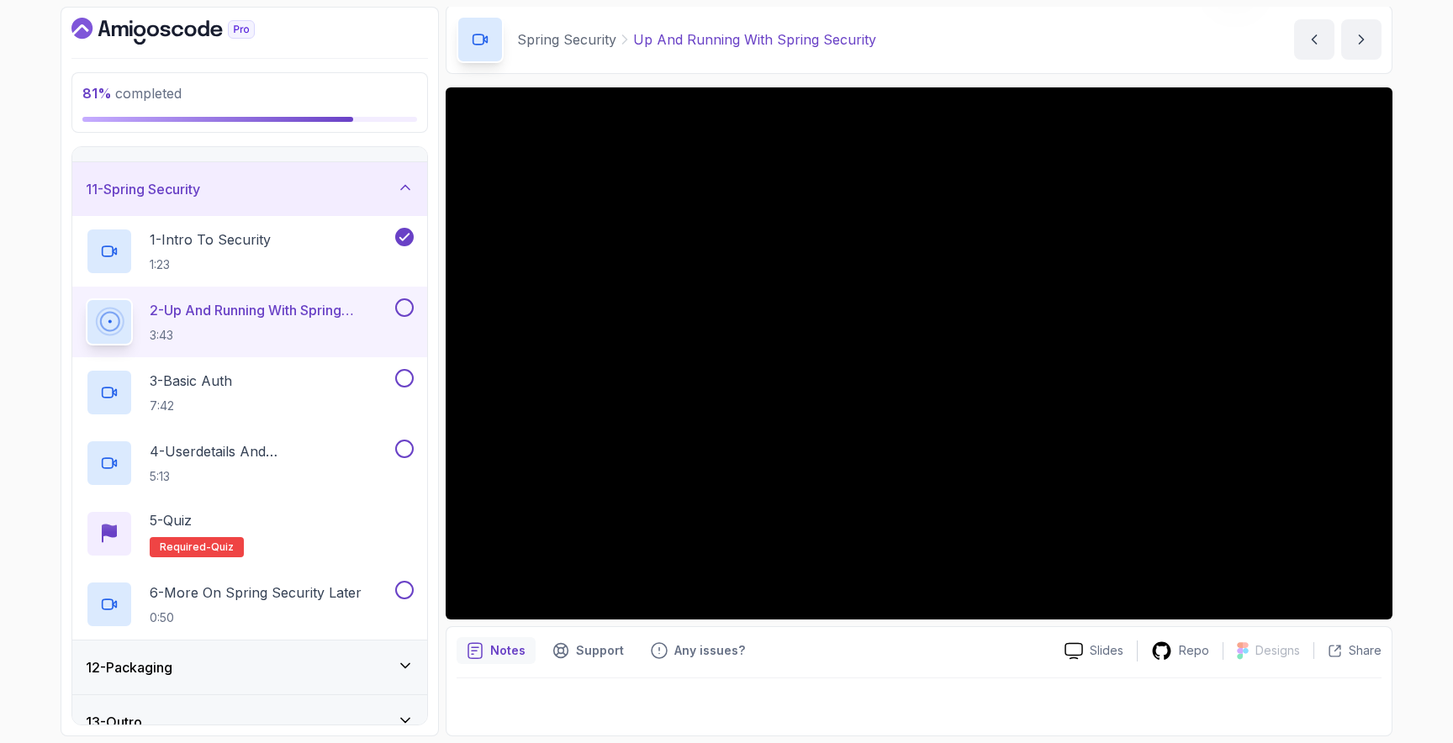
scroll to position [528, 0]
